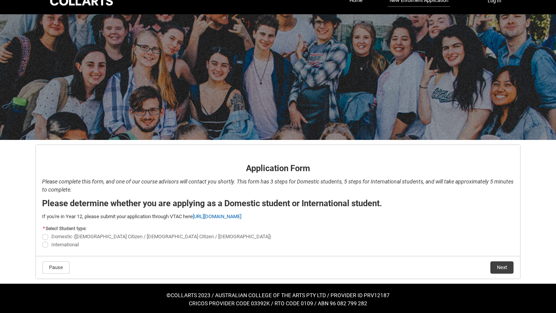
scroll to position [15, 0]
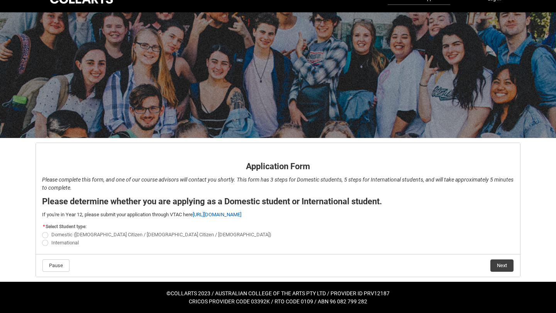
click at [43, 235] on span "REDU_Application_Form_for_Applicant flow" at bounding box center [45, 235] width 6 height 6
click at [42, 231] on input "Domestic ([DEMOGRAPHIC_DATA] Citizen / [DEMOGRAPHIC_DATA] Citizen / [DEMOGRAPHI…" at bounding box center [42, 231] width 0 height 0
radio input "true"
click at [504, 264] on button "Next" at bounding box center [501, 266] width 23 height 12
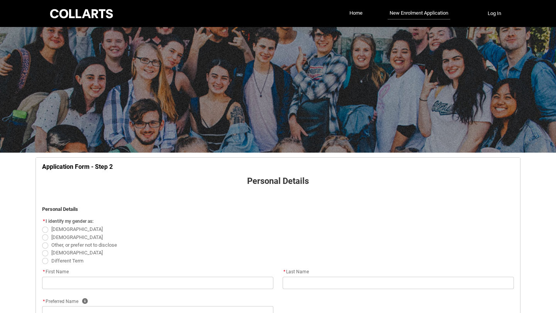
scroll to position [81, 0]
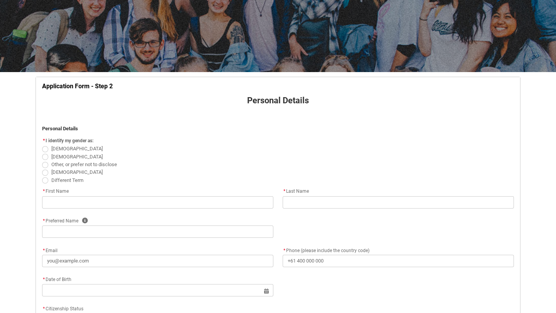
click at [45, 157] on span "REDU_Application_Form_for_Applicant flow" at bounding box center [45, 157] width 6 height 6
click at [42, 153] on input "[DEMOGRAPHIC_DATA]" at bounding box center [42, 152] width 0 height 0
radio input "true"
click at [134, 162] on span "Other, or prefer not to disclose" at bounding box center [278, 165] width 472 height 8
click at [85, 222] on icon "REDU_Application_Form_for_Applicant flow" at bounding box center [85, 221] width 6 height 6
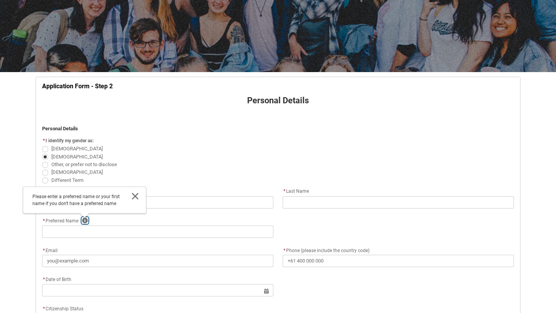
click at [85, 222] on icon "REDU_Application_Form_for_Applicant flow" at bounding box center [85, 221] width 6 height 6
click at [118, 220] on div "* Preferred Name Help Close Please enter a preferred name or your first name if…" at bounding box center [157, 220] width 231 height 9
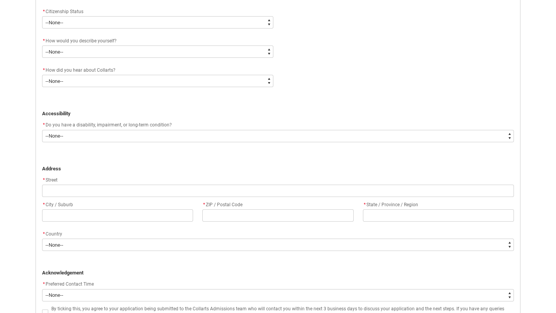
scroll to position [482, 0]
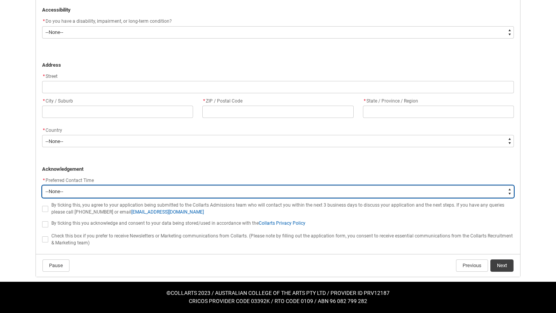
click at [85, 193] on select "--None-- Morning (9:00AM-12:00PM) Afternoon (12:00PM-5:00PM)" at bounding box center [278, 192] width 472 height 12
click at [68, 197] on select "--None-- Morning (9:00AM-12:00PM) Afternoon (12:00PM-5:00PM)" at bounding box center [278, 192] width 472 height 12
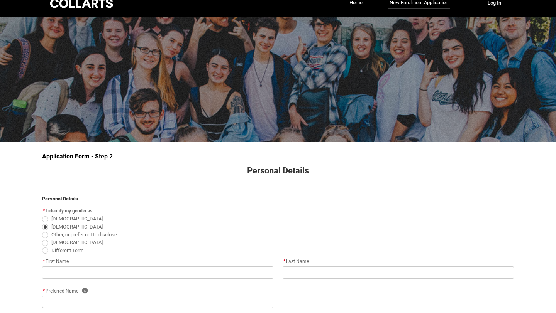
scroll to position [0, 0]
